Goal: Task Accomplishment & Management: Use online tool/utility

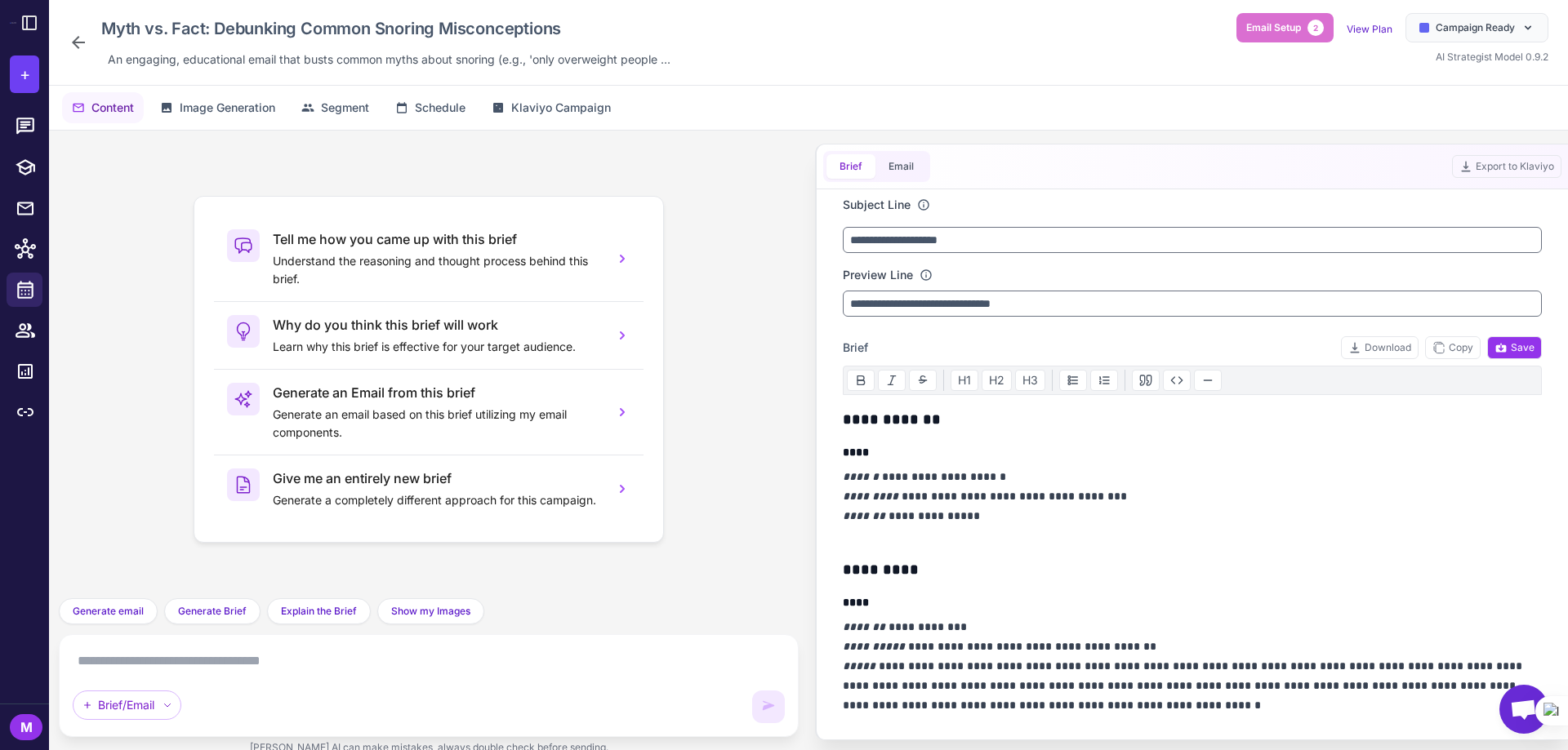
click at [242, 665] on textarea at bounding box center [429, 661] width 712 height 26
click at [80, 609] on span "Generate email" at bounding box center [108, 611] width 71 height 15
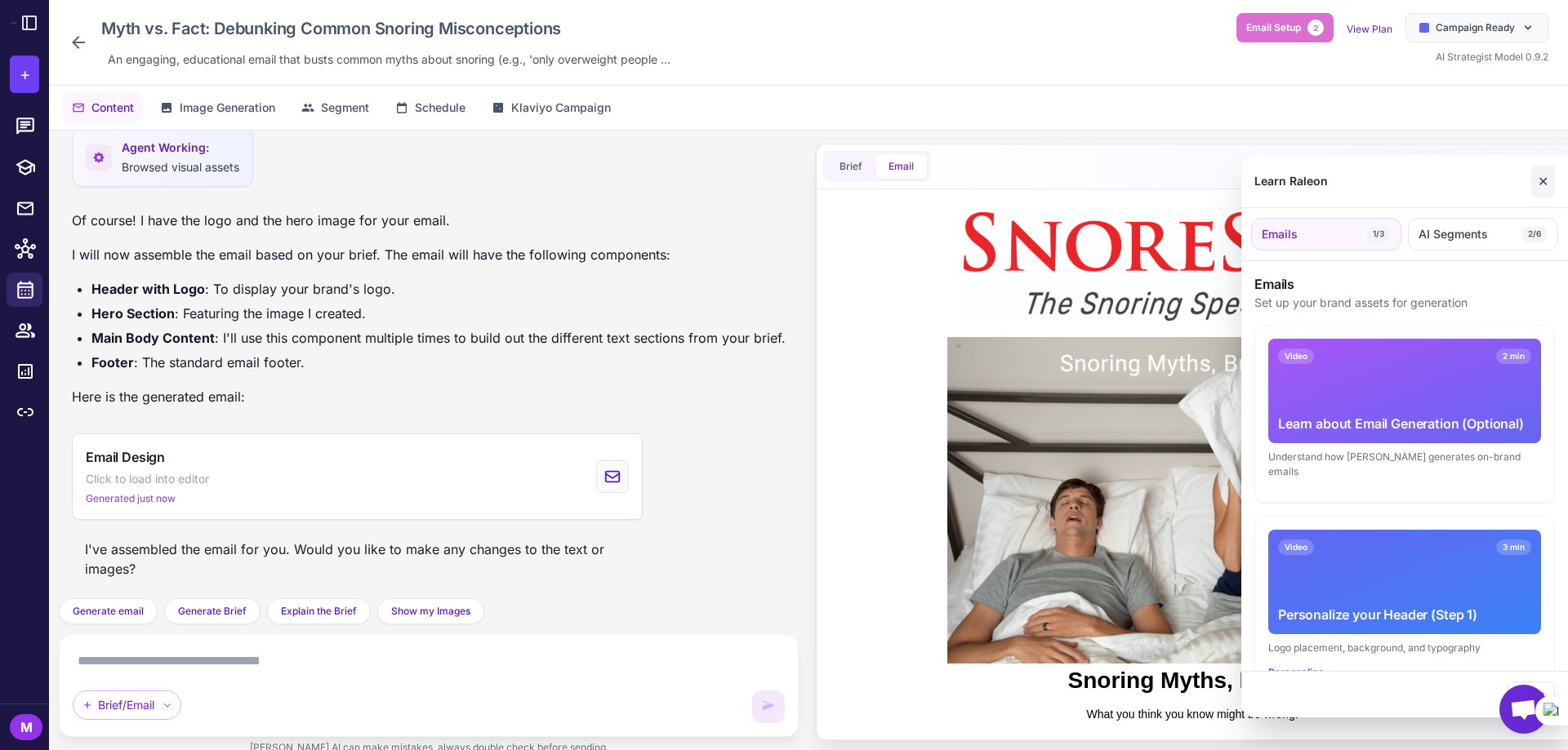
click at [1540, 180] on button "✕" at bounding box center [1543, 182] width 24 height 33
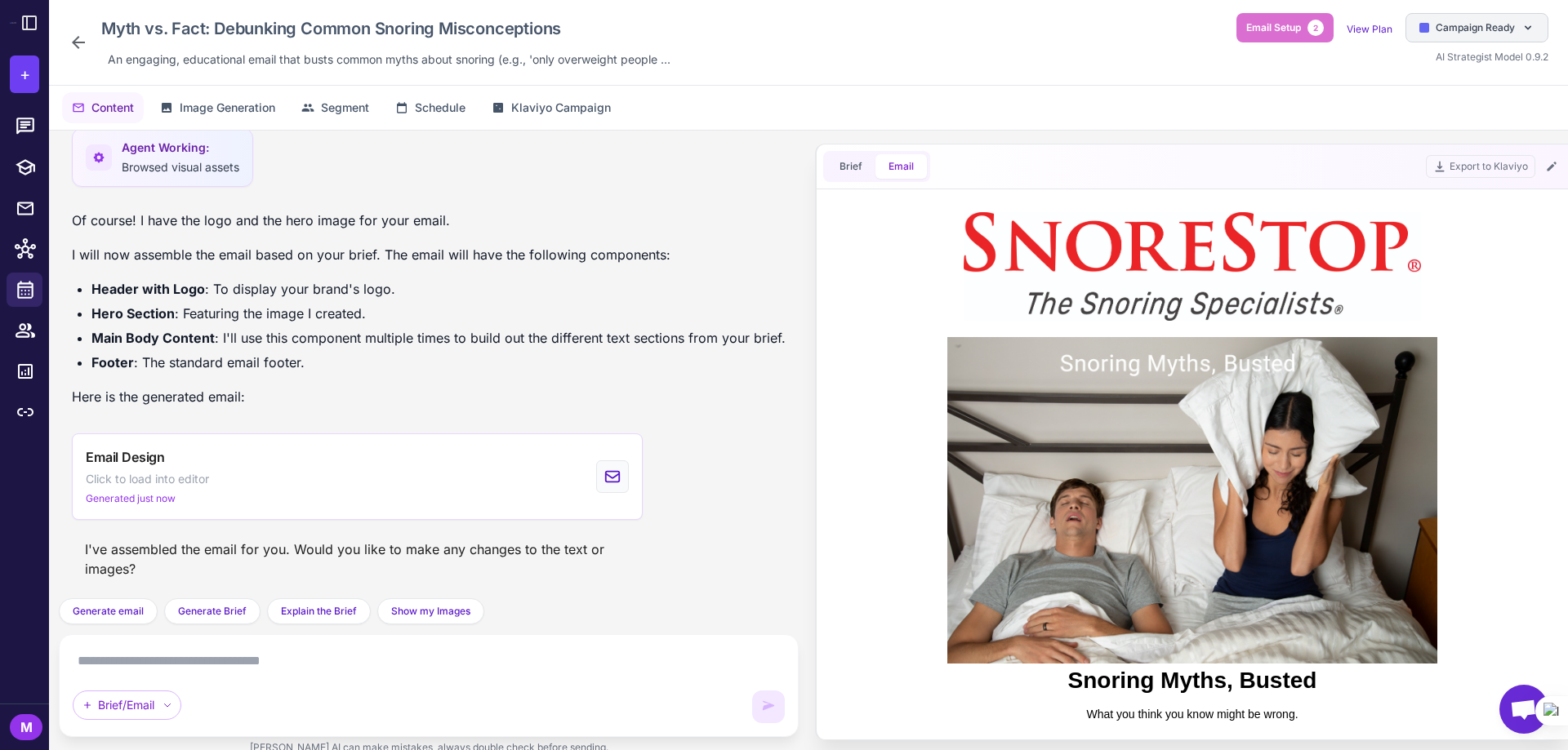
click at [1421, 14] on div "Campaign Ready" at bounding box center [1476, 27] width 143 height 29
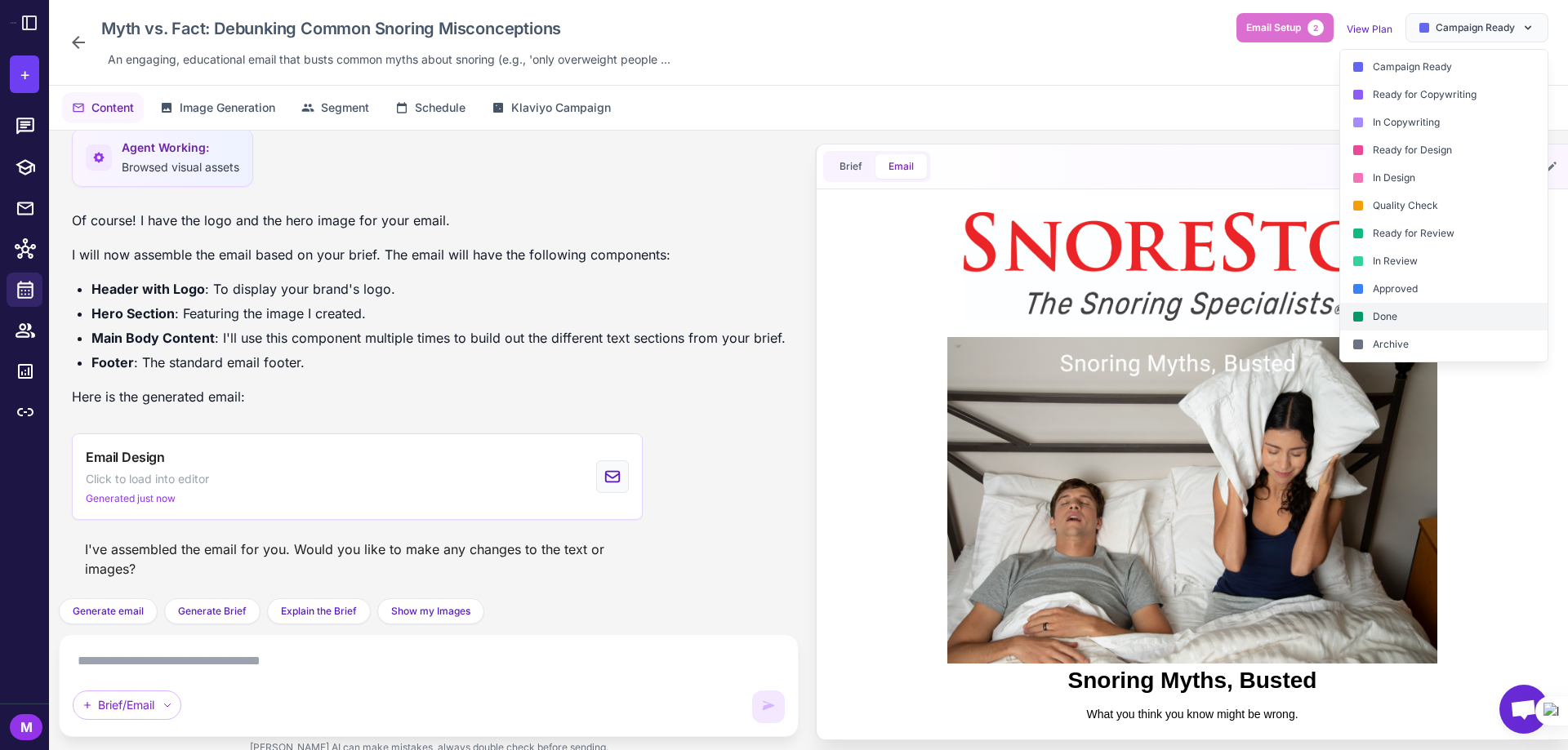
click at [1395, 315] on div "Done" at bounding box center [1444, 317] width 207 height 28
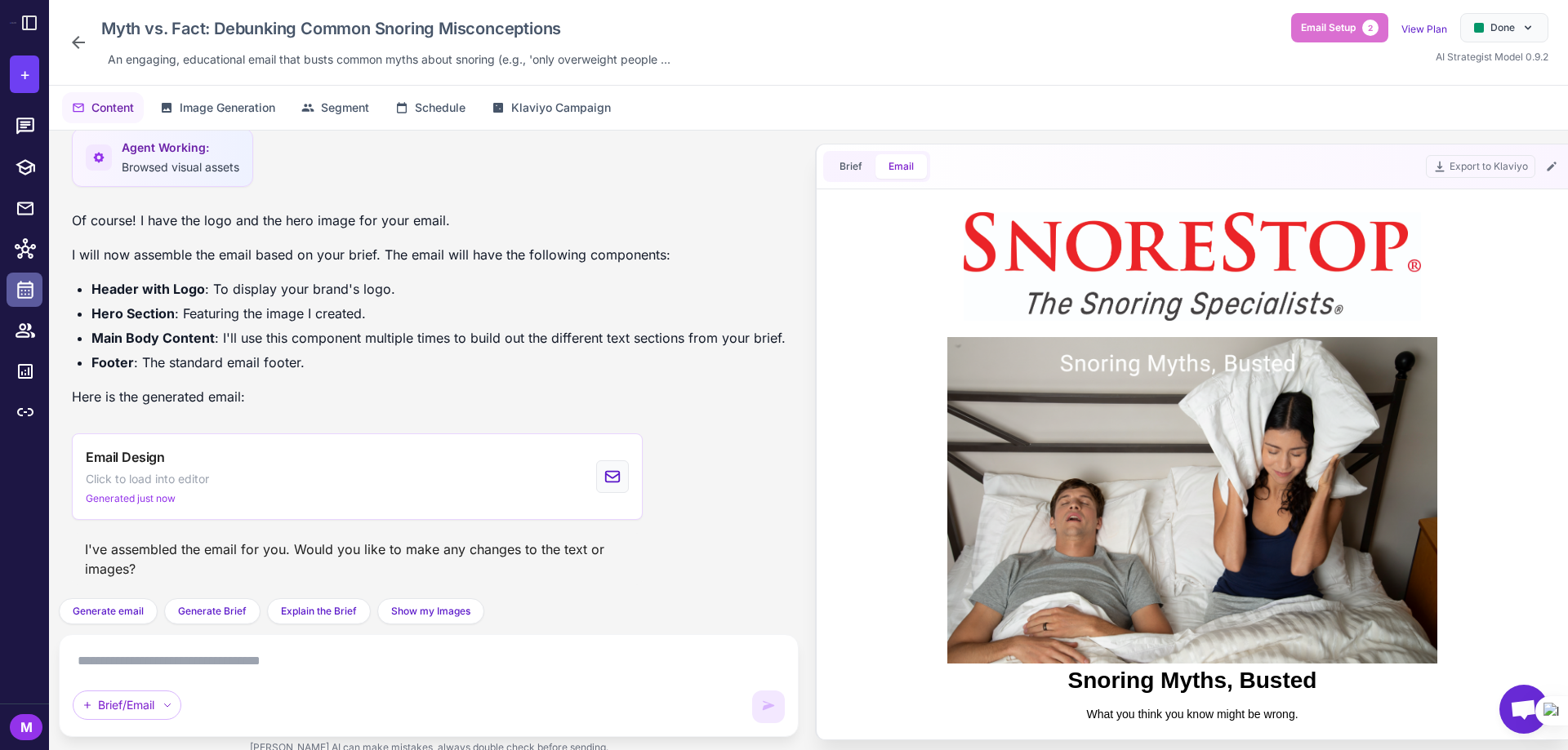
click at [12, 291] on link at bounding box center [25, 290] width 36 height 35
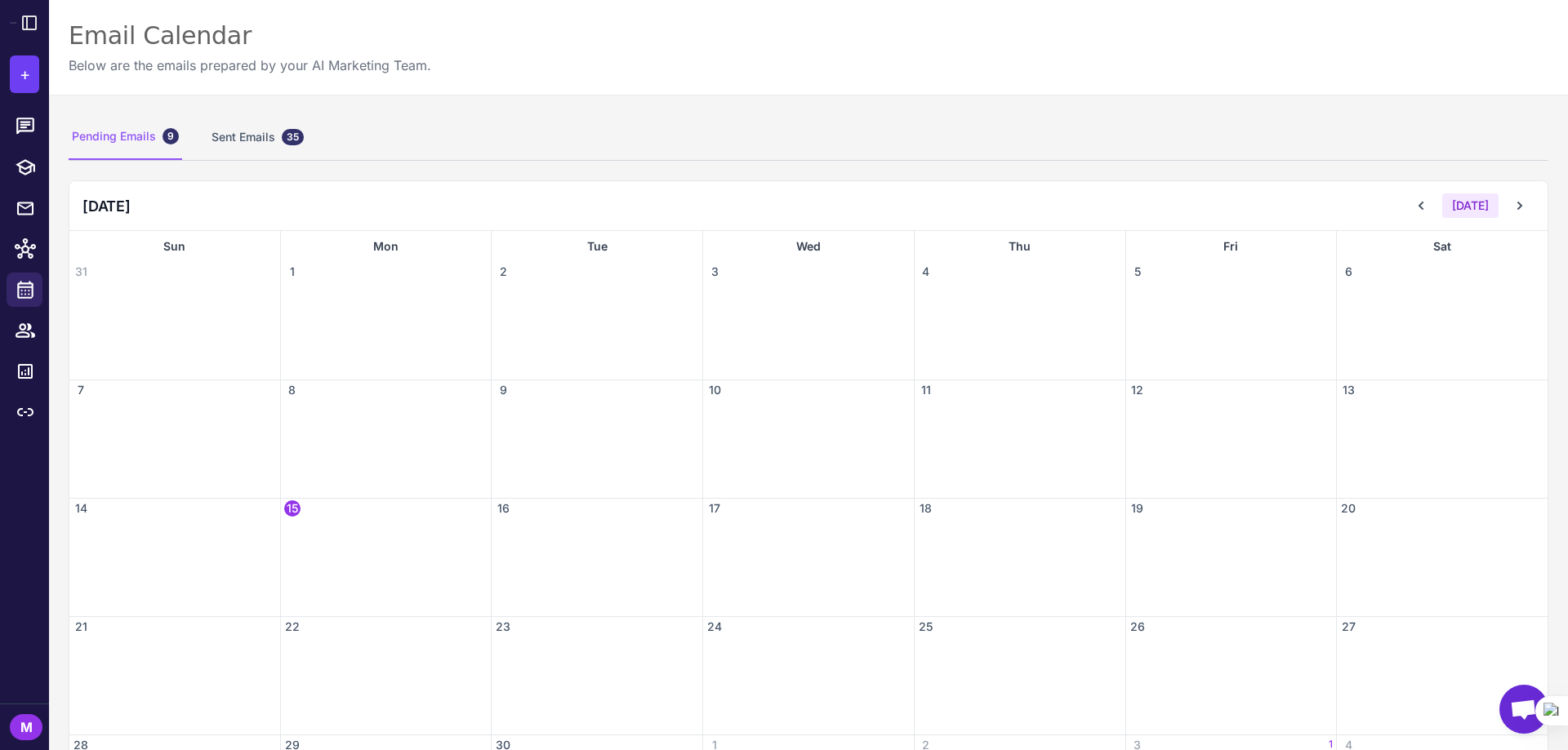
scroll to position [123, 0]
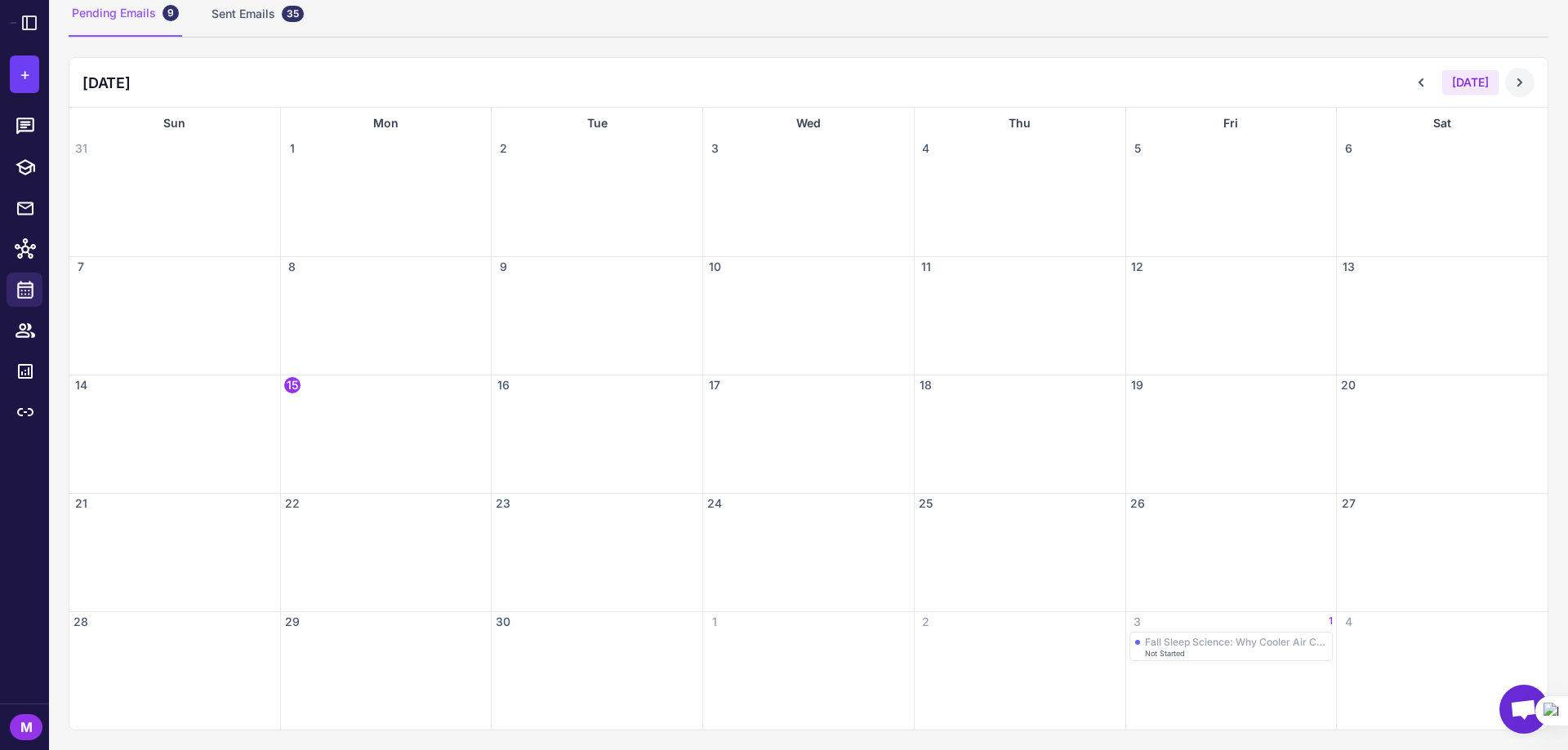
click at [1512, 84] on icon at bounding box center [1520, 83] width 16 height 16
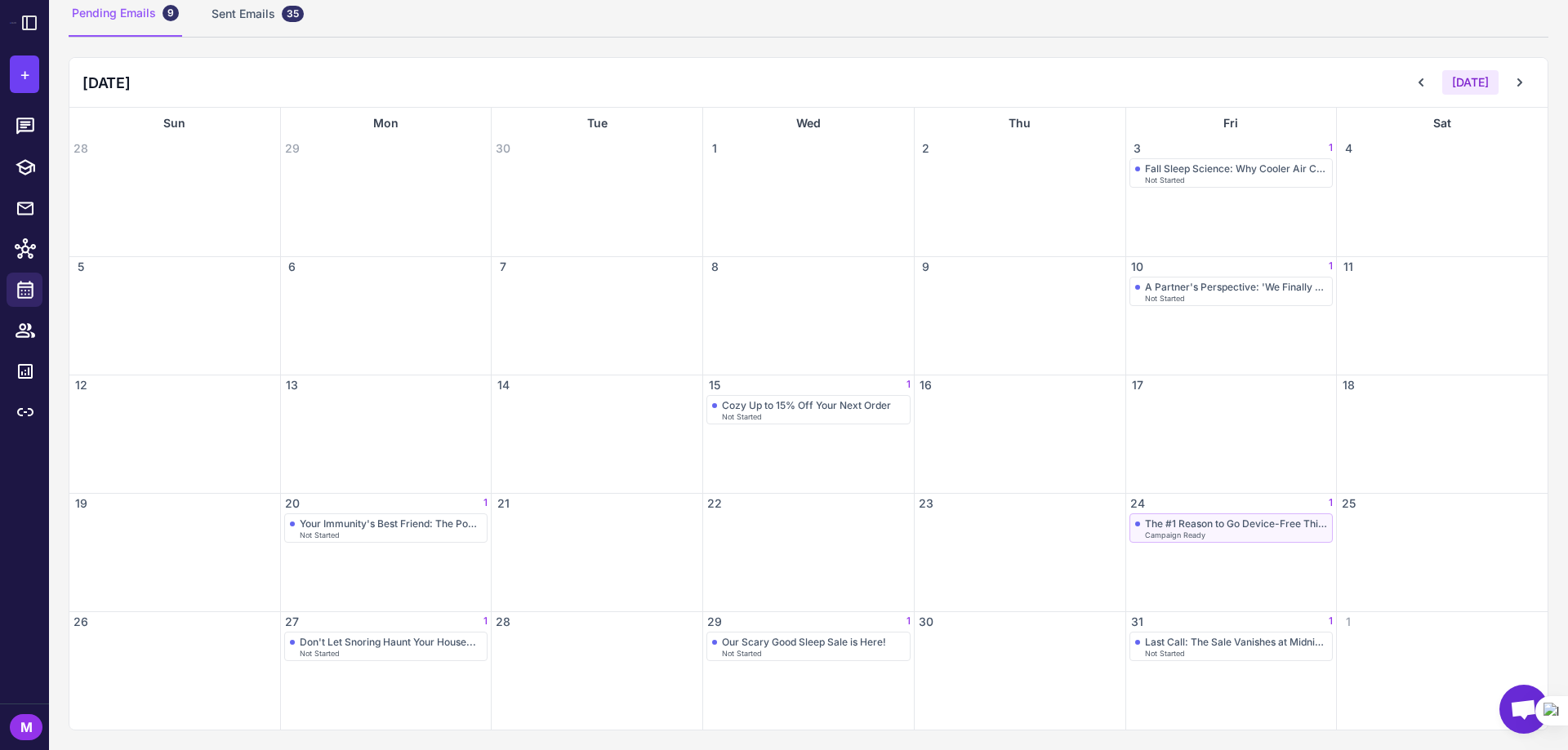
click at [1145, 520] on div "The #1 Reason to Go Device-Free This Fall" at bounding box center [1236, 523] width 182 height 12
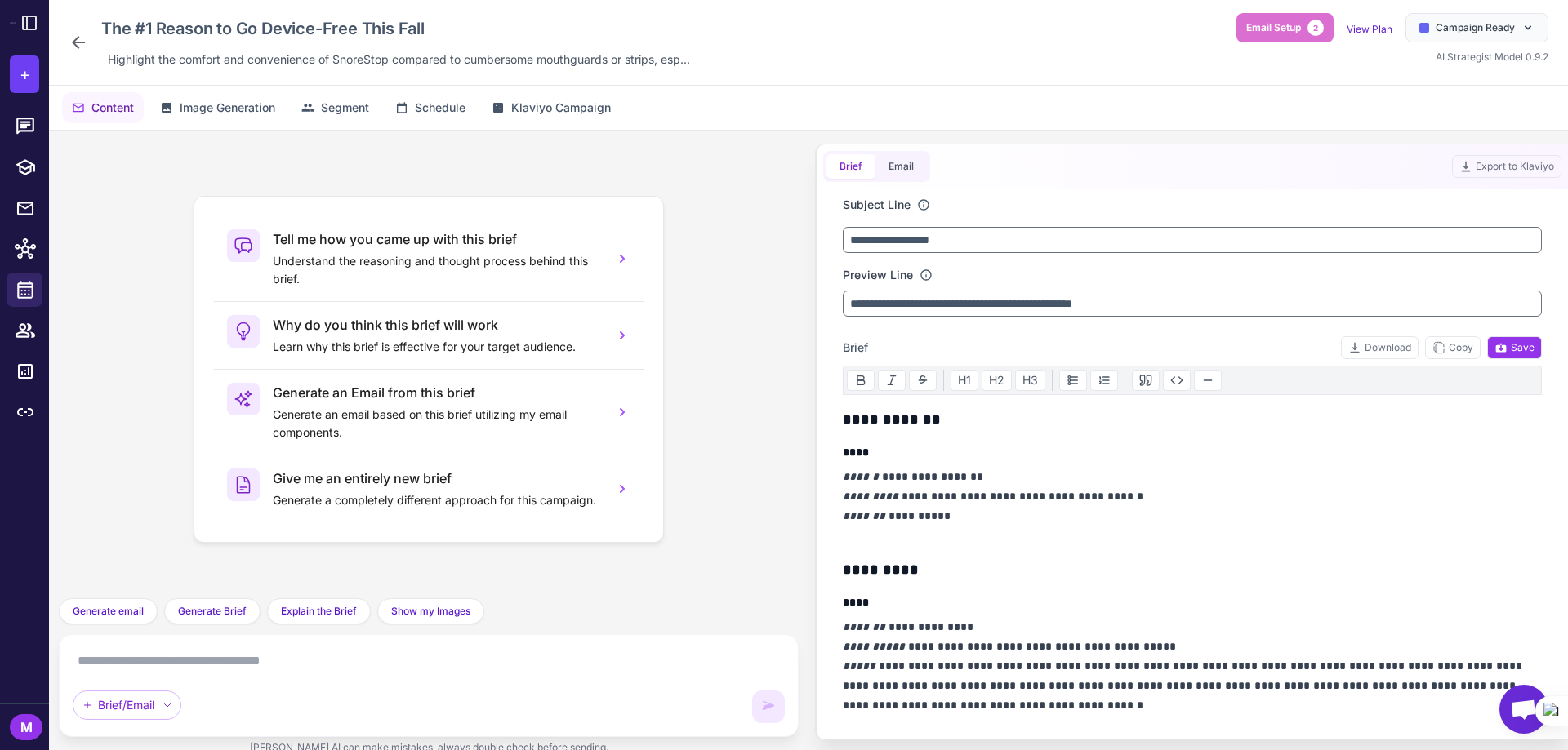
click at [73, 36] on icon at bounding box center [79, 43] width 20 height 20
